Goal: Task Accomplishment & Management: Manage account settings

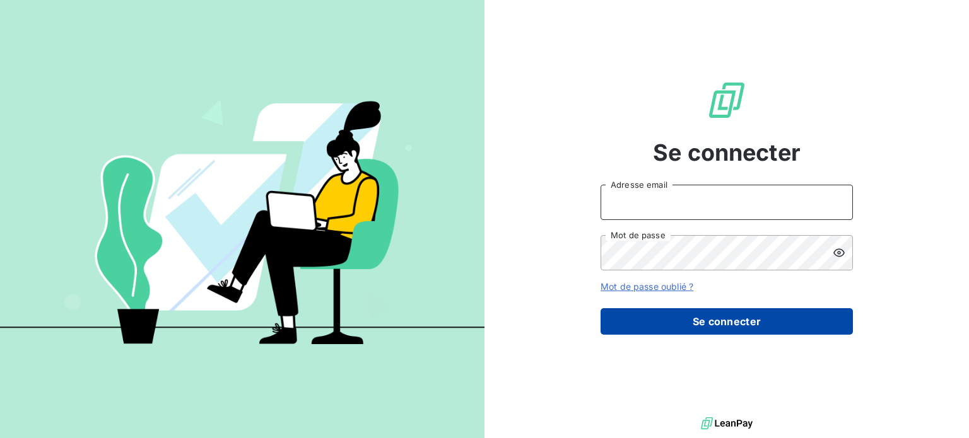
type input "[EMAIL_ADDRESS][DOMAIN_NAME]"
click at [717, 329] on button "Se connecter" at bounding box center [726, 321] width 252 height 26
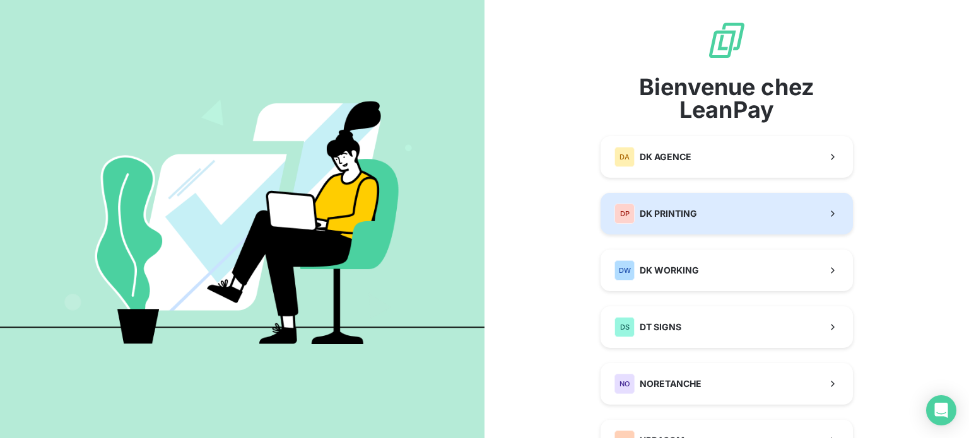
click at [673, 221] on div "DP DK PRINTING" at bounding box center [655, 214] width 83 height 20
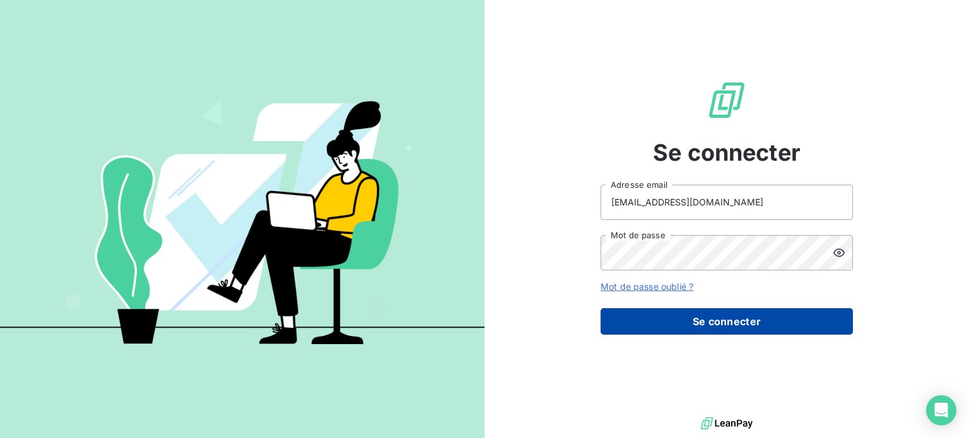
click at [669, 315] on button "Se connecter" at bounding box center [726, 321] width 252 height 26
